Goal: Task Accomplishment & Management: Manage account settings

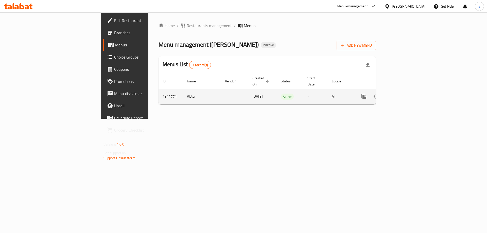
click at [403, 94] on icon "enhanced table" at bounding box center [400, 97] width 6 height 6
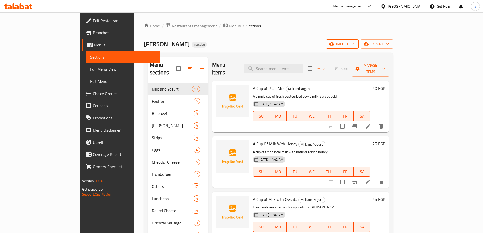
click at [354, 42] on span "import" at bounding box center [342, 44] width 24 height 6
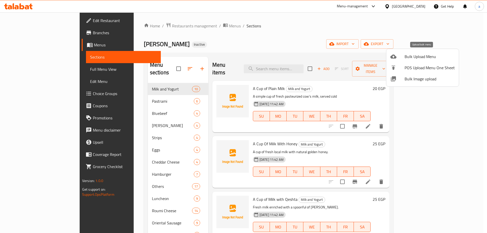
click at [417, 58] on span "Bulk Upload Menu" at bounding box center [429, 56] width 50 height 6
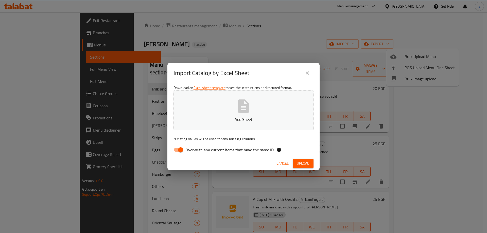
click at [184, 151] on input "Overwrite any current items that have the same ID." at bounding box center [180, 150] width 29 height 10
checkbox input "false"
click at [237, 118] on p "Add Sheet" at bounding box center [243, 119] width 124 height 6
click at [299, 163] on span "Upload" at bounding box center [303, 163] width 13 height 6
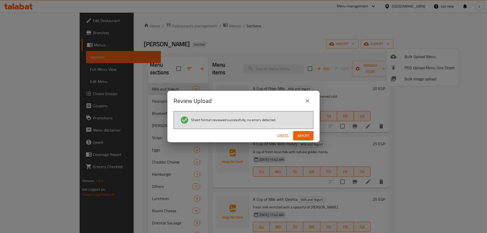
click at [307, 135] on span "Import" at bounding box center [303, 136] width 12 height 6
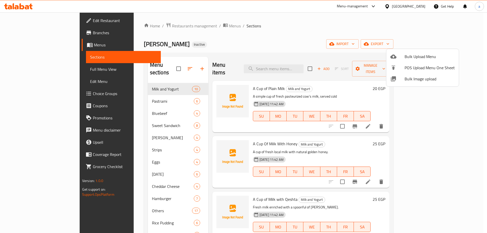
click at [260, 38] on div at bounding box center [243, 116] width 487 height 233
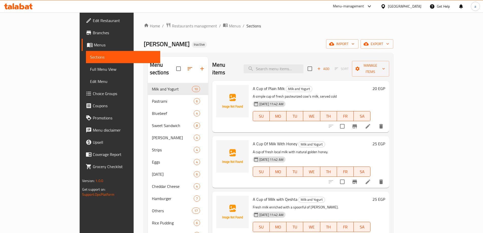
click at [90, 68] on span "Full Menu View" at bounding box center [123, 69] width 66 height 6
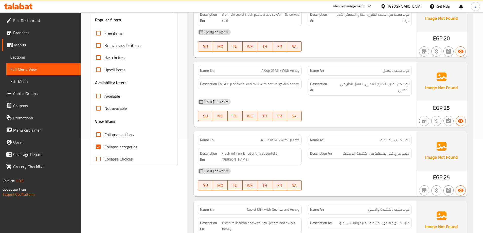
scroll to position [177, 0]
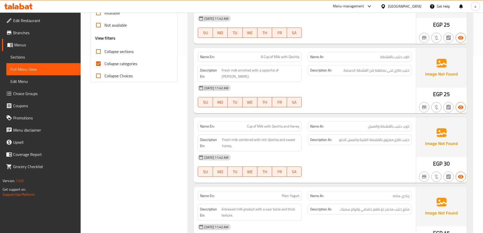
click at [100, 62] on input "Collapse categories" at bounding box center [98, 64] width 12 height 12
checkbox input "false"
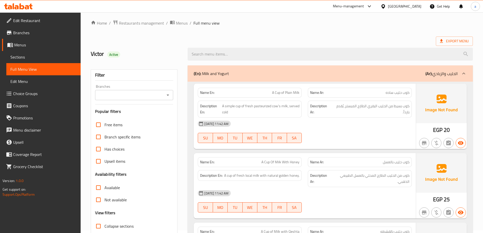
scroll to position [0, 0]
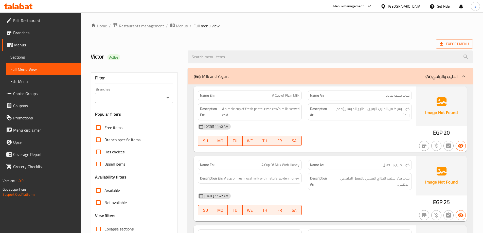
click at [456, 75] on p "(Ar): الحليب والزبادي" at bounding box center [441, 76] width 32 height 6
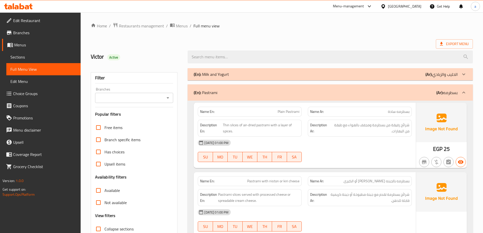
click at [464, 93] on icon at bounding box center [463, 93] width 3 height 2
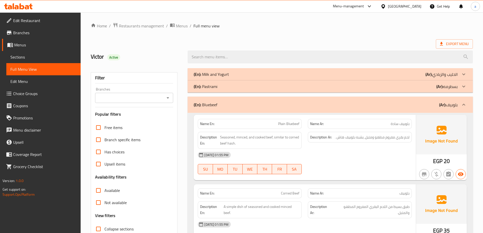
click at [465, 106] on icon at bounding box center [464, 105] width 6 height 6
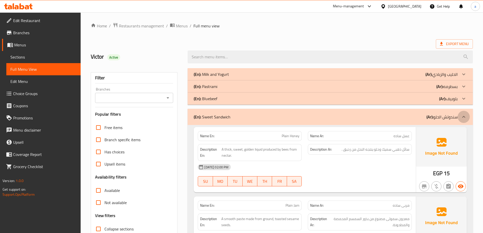
click at [464, 116] on icon at bounding box center [464, 117] width 6 height 6
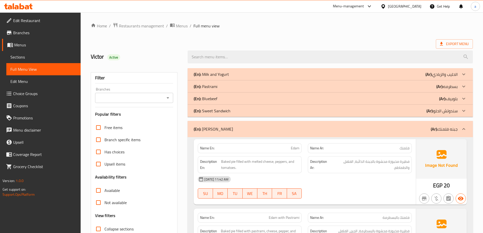
click at [464, 112] on icon at bounding box center [464, 111] width 6 height 6
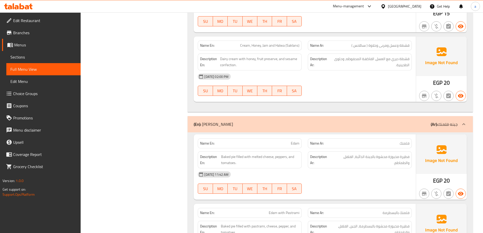
scroll to position [583, 0]
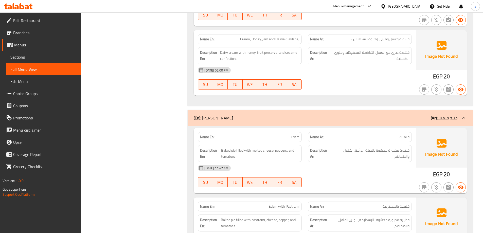
click at [464, 116] on icon at bounding box center [464, 118] width 6 height 6
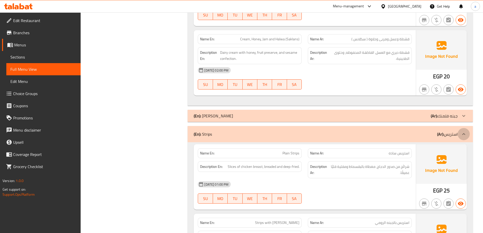
click at [464, 132] on icon at bounding box center [464, 134] width 6 height 6
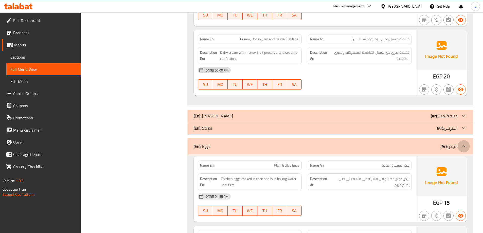
click at [467, 143] on div at bounding box center [464, 146] width 12 height 12
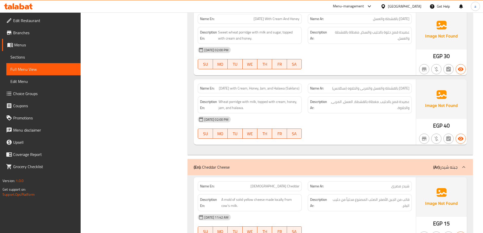
scroll to position [1115, 0]
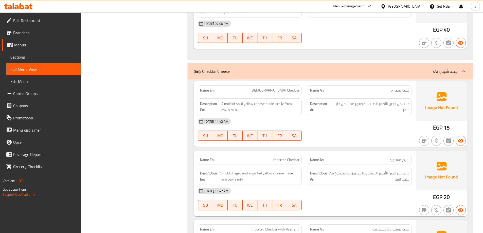
click at [463, 69] on icon at bounding box center [464, 71] width 6 height 6
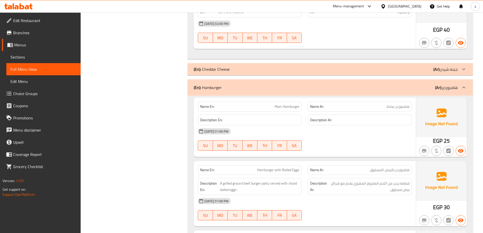
click at [462, 86] on icon at bounding box center [464, 87] width 6 height 6
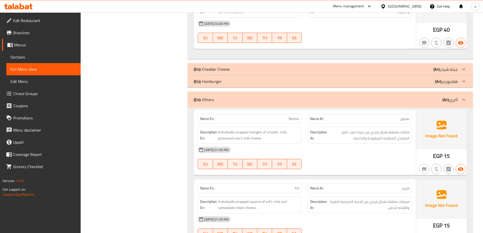
click at [464, 97] on icon at bounding box center [464, 100] width 6 height 6
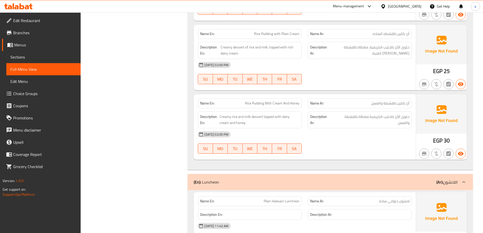
scroll to position [1597, 0]
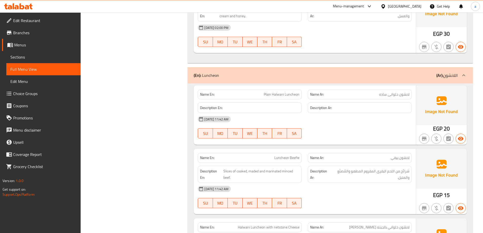
click at [461, 77] on icon at bounding box center [464, 75] width 6 height 6
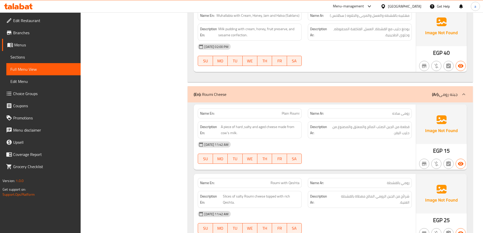
scroll to position [2129, 0]
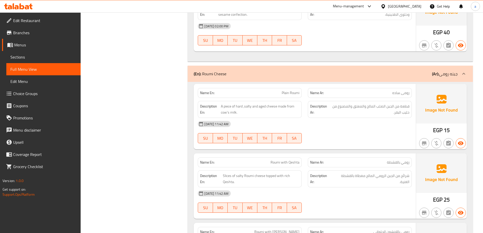
click at [458, 73] on div at bounding box center [464, 74] width 12 height 12
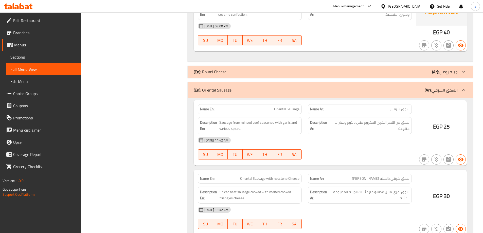
click at [462, 73] on icon at bounding box center [464, 72] width 6 height 6
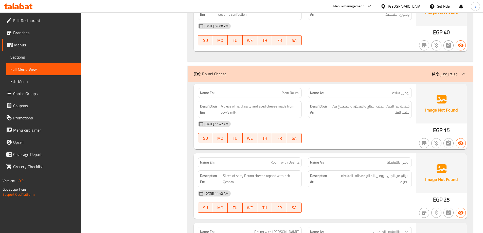
click at [462, 73] on icon at bounding box center [464, 74] width 6 height 6
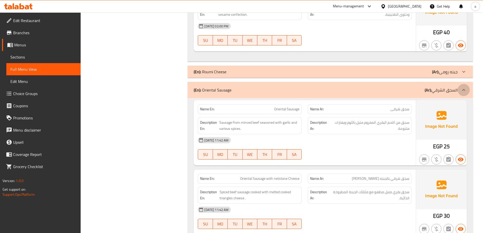
click at [463, 93] on div at bounding box center [464, 90] width 12 height 12
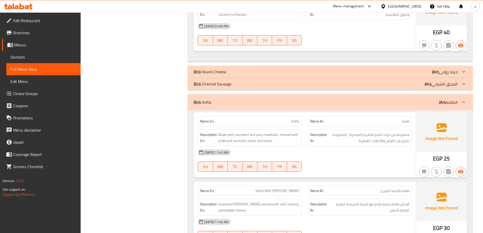
click at [466, 102] on icon at bounding box center [464, 102] width 6 height 6
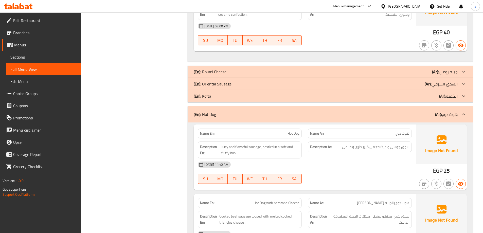
click at [464, 114] on icon at bounding box center [463, 114] width 3 height 2
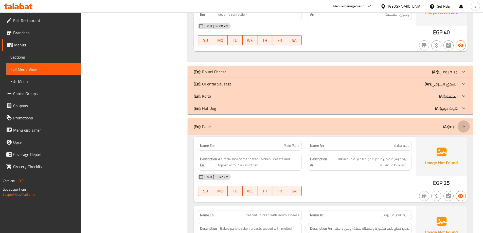
click at [461, 127] on icon at bounding box center [464, 126] width 6 height 6
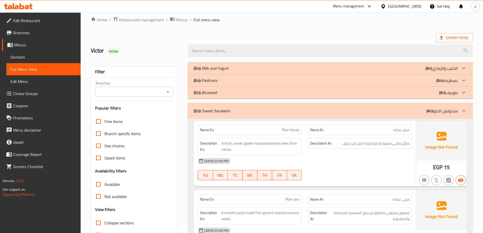
scroll to position [5, 0]
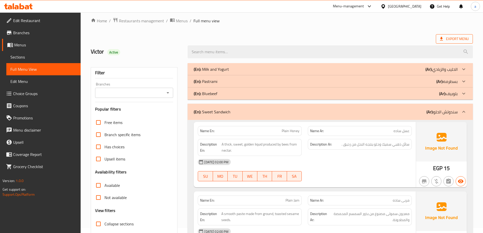
click at [437, 40] on span "Export Menu" at bounding box center [454, 38] width 37 height 9
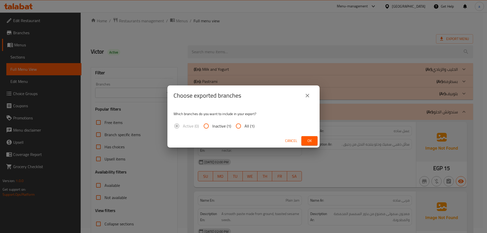
click at [240, 126] on input "All (1)" at bounding box center [238, 126] width 12 height 12
radio input "true"
click at [305, 140] on span "Ok" at bounding box center [309, 141] width 8 height 6
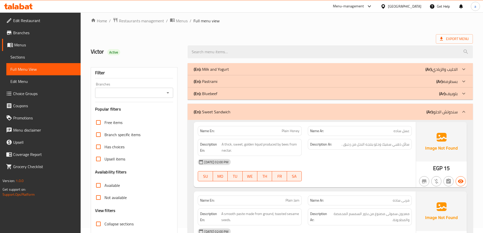
click at [417, 6] on div "[GEOGRAPHIC_DATA]" at bounding box center [404, 7] width 33 height 6
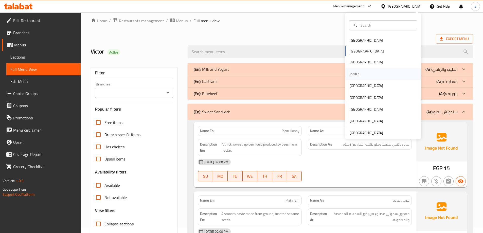
click at [356, 74] on div "Jordan" at bounding box center [354, 74] width 18 height 12
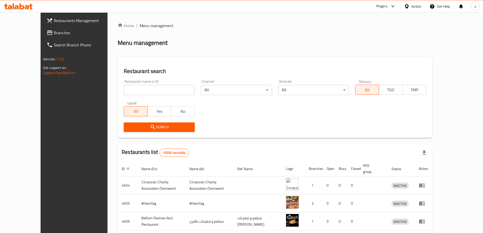
click at [54, 33] on span "Branches" at bounding box center [85, 33] width 63 height 6
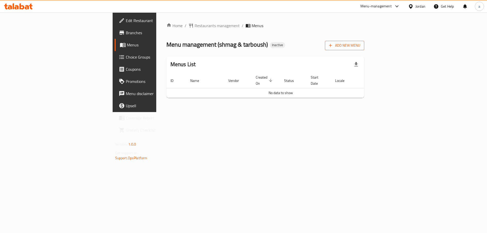
click at [364, 49] on button "Add New Menu" at bounding box center [344, 45] width 39 height 9
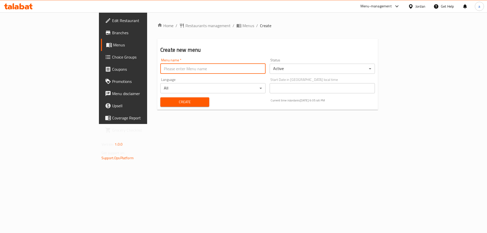
click at [185, 69] on input "text" at bounding box center [212, 69] width 105 height 10
type input "28/9"
click at [160, 97] on button "Create" at bounding box center [184, 101] width 49 height 9
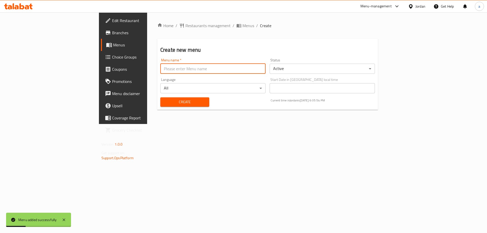
click at [101, 42] on link "Menus" at bounding box center [140, 45] width 79 height 12
